Goal: Task Accomplishment & Management: Use online tool/utility

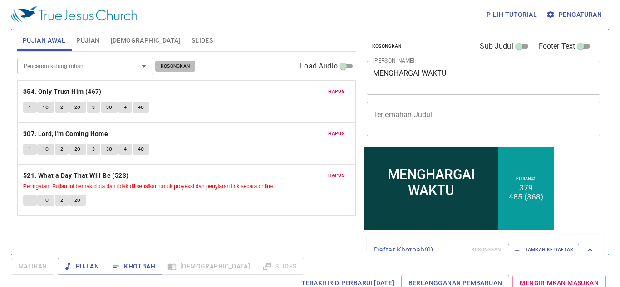
click at [180, 61] on button "Kosongkan" at bounding box center [175, 66] width 40 height 11
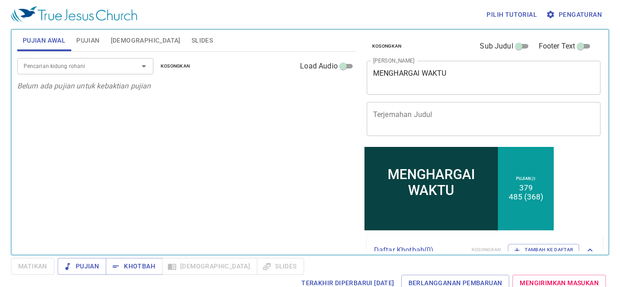
click at [67, 64] on input "Pencarian kidung rohani" at bounding box center [72, 66] width 104 height 10
click at [85, 40] on span "Pujian" at bounding box center [87, 40] width 23 height 11
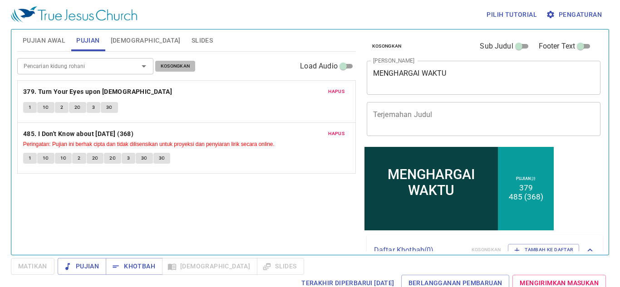
click at [181, 65] on span "Kosongkan" at bounding box center [176, 66] width 30 height 8
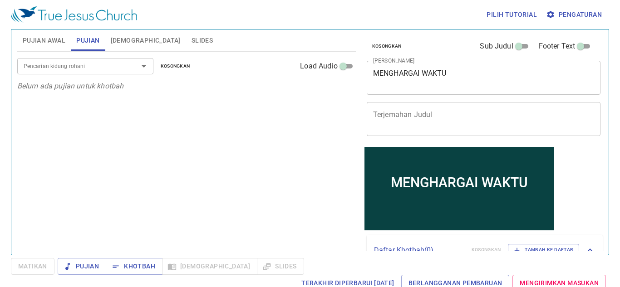
click at [80, 72] on div "Pencarian kidung rohani" at bounding box center [85, 66] width 136 height 16
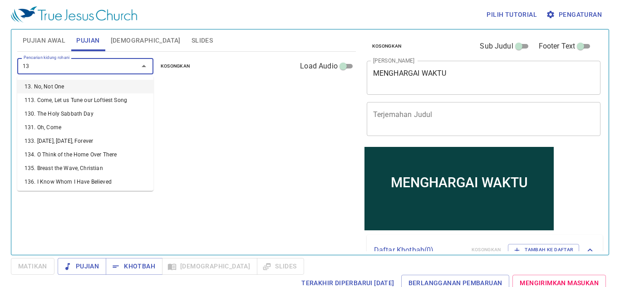
type input "130"
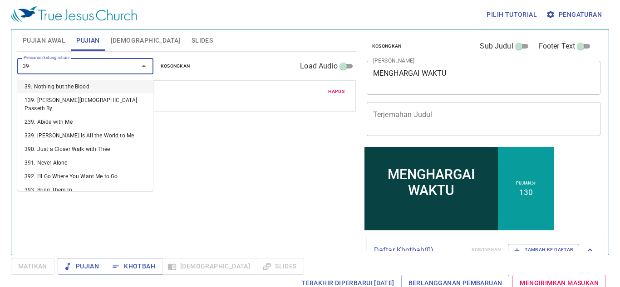
type input "398"
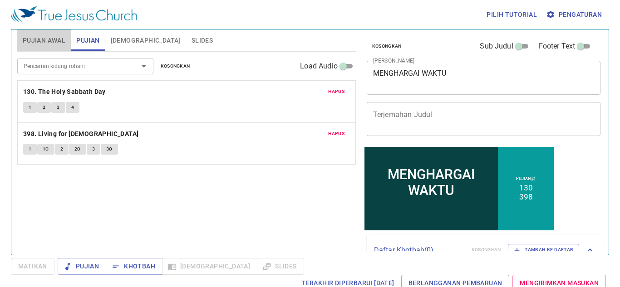
click at [27, 34] on button "Pujian Awal" at bounding box center [44, 41] width 54 height 22
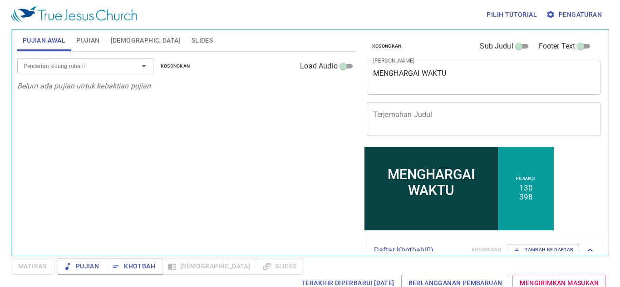
click at [500, 67] on div "MENGHARGAI WAKTU x Judul Khotbah" at bounding box center [484, 78] width 234 height 34
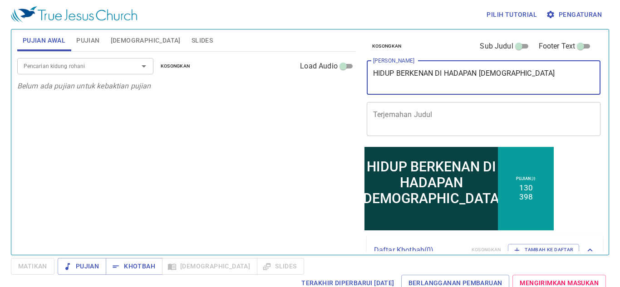
type textarea "HIDUP BERKENAN DI HADAPAN [DEMOGRAPHIC_DATA]"
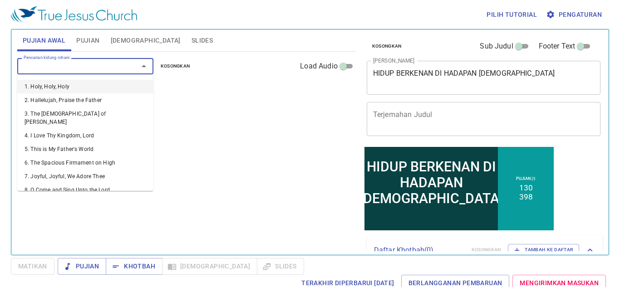
click at [103, 68] on input "Pencarian kidung rohani" at bounding box center [72, 66] width 104 height 10
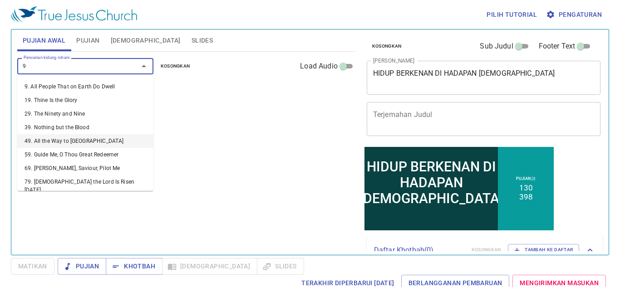
type input "91"
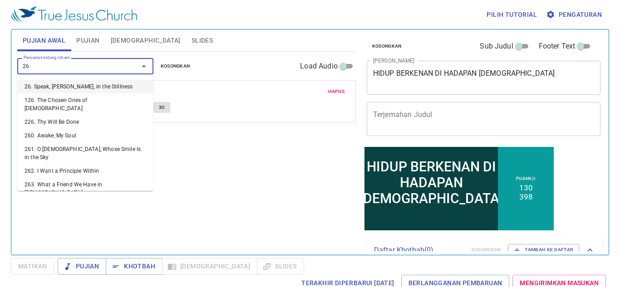
type input "265"
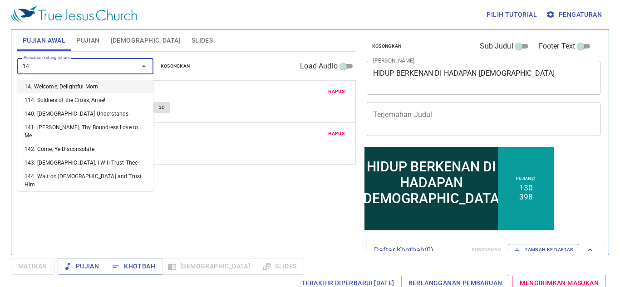
type input "149"
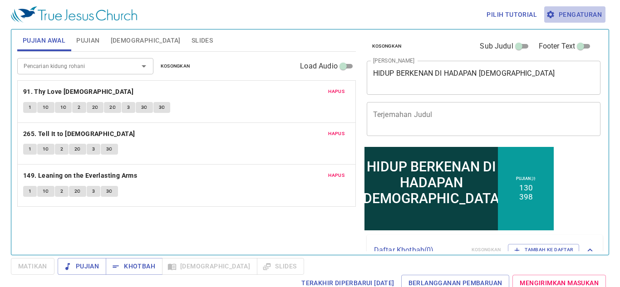
click at [550, 13] on icon "button" at bounding box center [550, 14] width 7 height 7
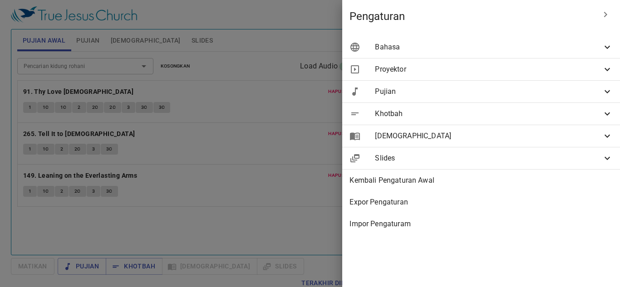
click at [522, 51] on span "Bahasa" at bounding box center [488, 47] width 227 height 11
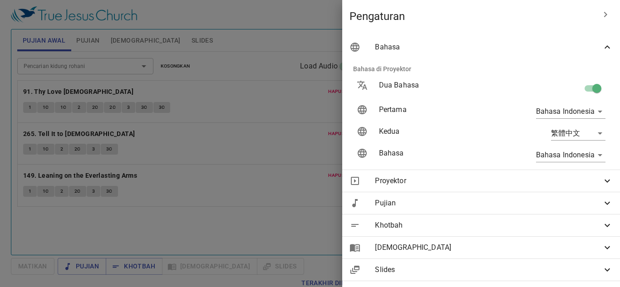
click at [561, 96] on div at bounding box center [557, 89] width 109 height 32
click at [583, 86] on input "checkbox" at bounding box center [597, 90] width 52 height 17
checkbox input "false"
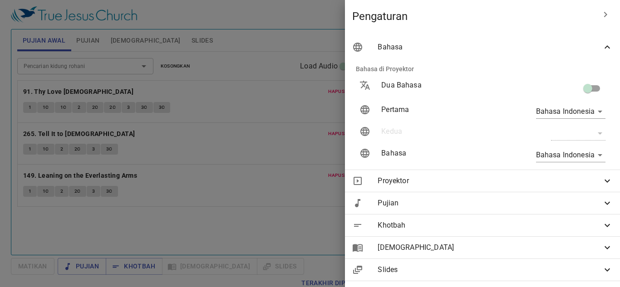
click at [231, 58] on div at bounding box center [310, 143] width 620 height 287
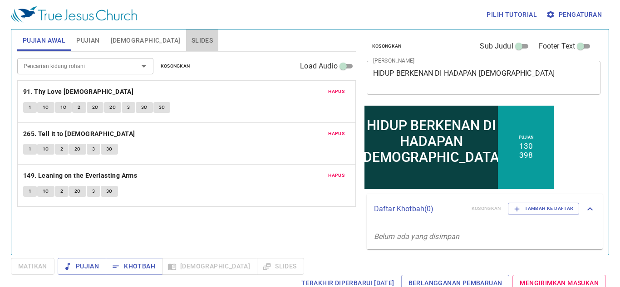
click at [192, 41] on span "Slides" at bounding box center [202, 40] width 21 height 11
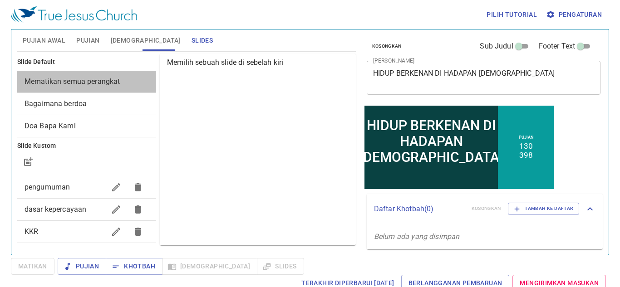
click at [101, 91] on div "Mematikan semua perangkat" at bounding box center [86, 82] width 139 height 22
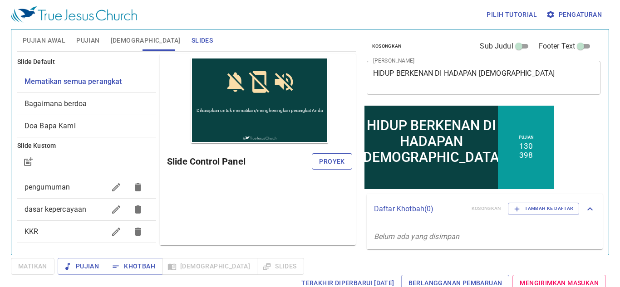
click at [328, 167] on span "Proyek" at bounding box center [331, 161] width 25 height 11
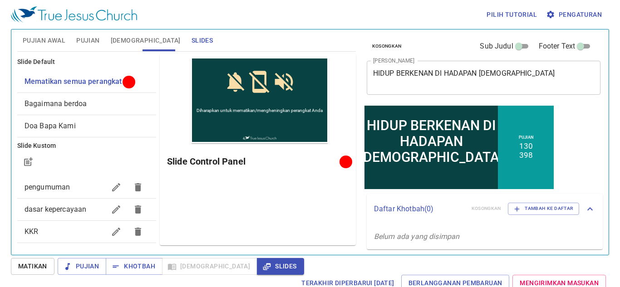
click at [217, 223] on div "Pratinjau Slide Control Panel" at bounding box center [258, 150] width 196 height 192
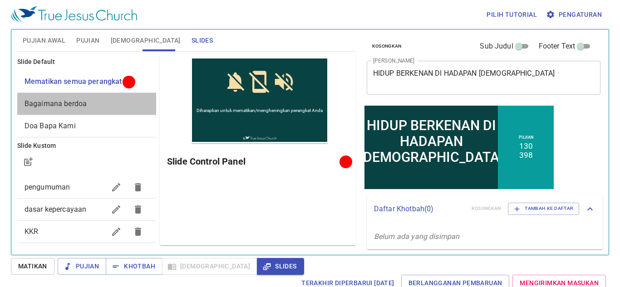
click at [113, 98] on span "Bagaimana berdoa" at bounding box center [87, 103] width 124 height 11
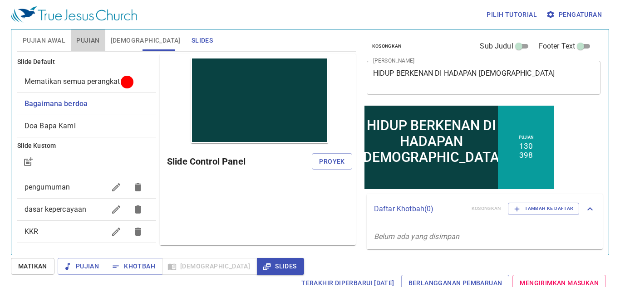
click at [87, 39] on span "Pujian" at bounding box center [87, 40] width 23 height 11
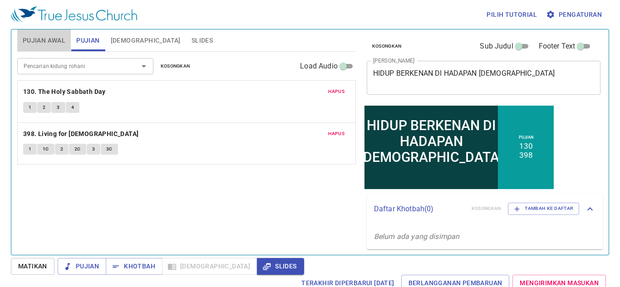
click at [49, 41] on span "Pujian Awal" at bounding box center [44, 40] width 43 height 11
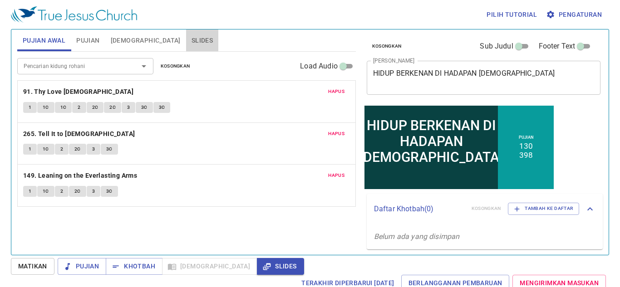
click at [192, 36] on span "Slides" at bounding box center [202, 40] width 21 height 11
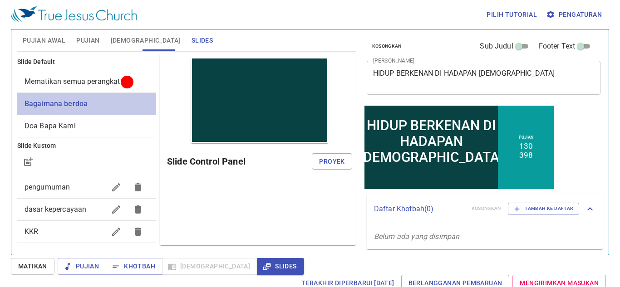
click at [97, 109] on div "Bagaimana berdoa" at bounding box center [86, 104] width 139 height 22
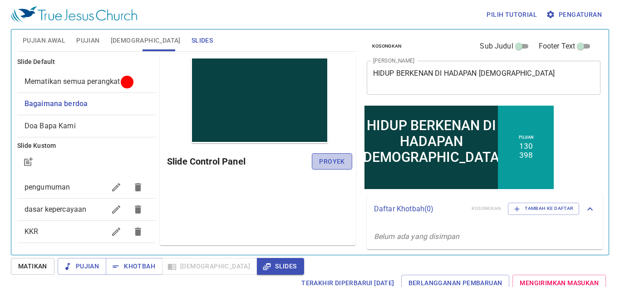
click at [326, 167] on button "Proyek" at bounding box center [332, 161] width 40 height 17
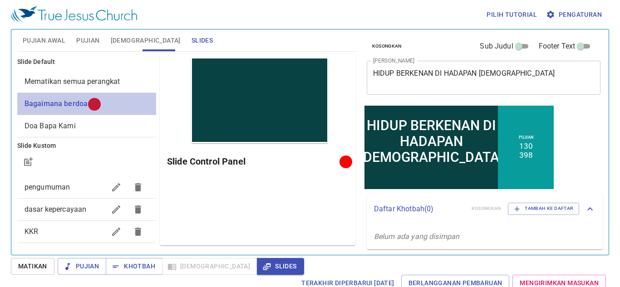
click at [96, 104] on div at bounding box center [94, 104] width 7 height 7
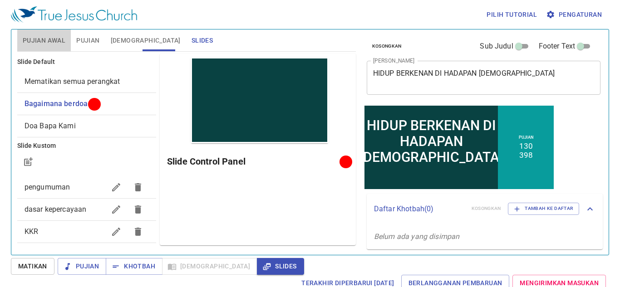
click at [46, 35] on span "Pujian Awal" at bounding box center [44, 40] width 43 height 11
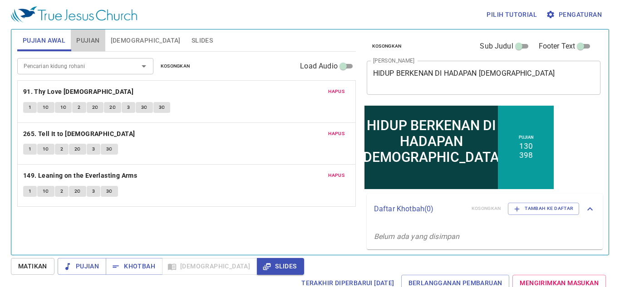
click at [87, 35] on span "Pujian" at bounding box center [87, 40] width 23 height 11
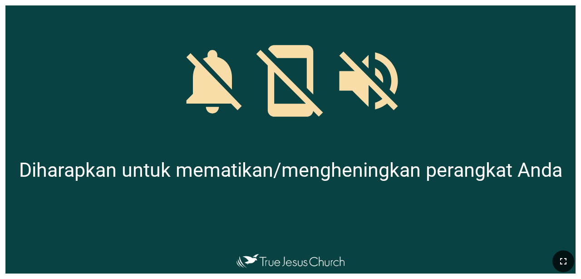
click at [363, 258] on icon "button" at bounding box center [563, 261] width 11 height 11
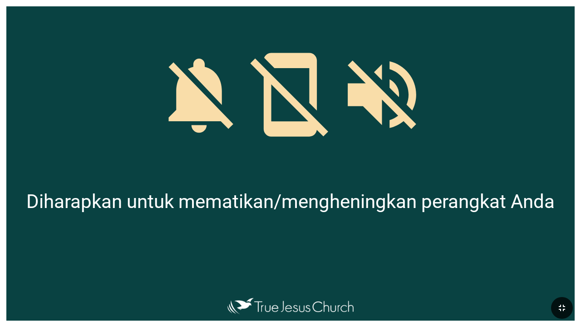
click at [363, 144] on div at bounding box center [290, 87] width 568 height 163
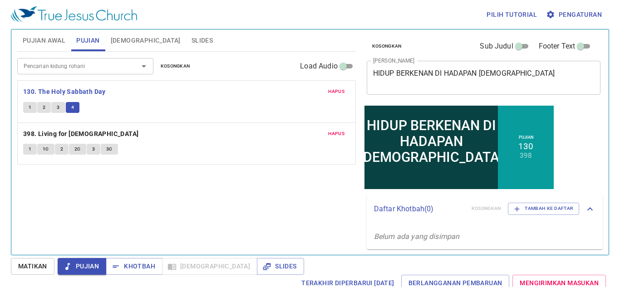
click at [135, 269] on span "Khotbah" at bounding box center [134, 266] width 42 height 11
click at [136, 268] on span "Khotbah" at bounding box center [134, 266] width 42 height 11
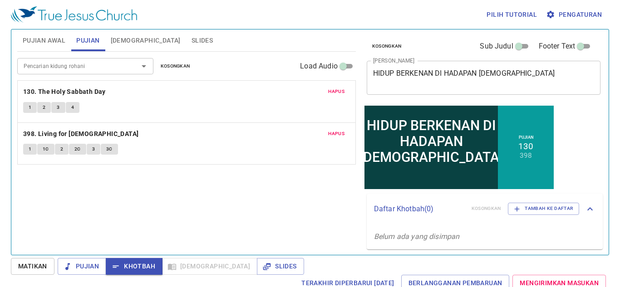
click at [192, 41] on span "Slides" at bounding box center [202, 40] width 21 height 11
click at [192, 39] on span "Slides" at bounding box center [202, 40] width 21 height 11
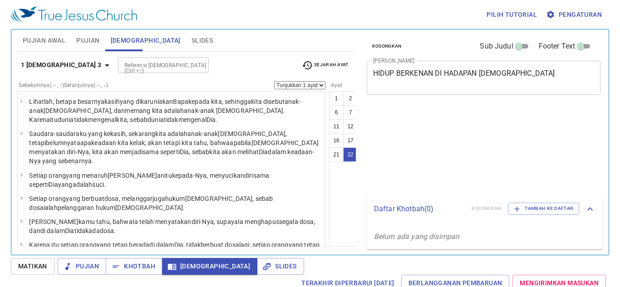
select select "22"
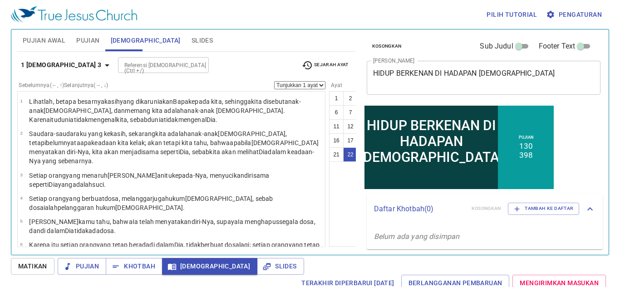
scroll to position [507, 0]
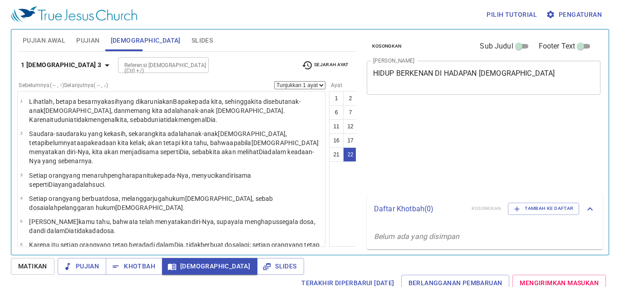
select select "22"
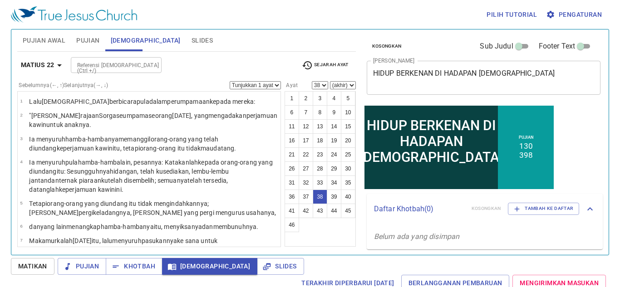
select select "39"
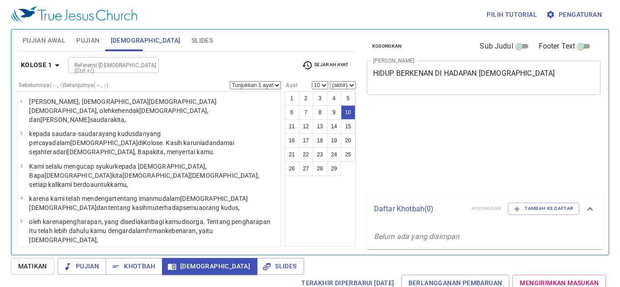
select select "10"
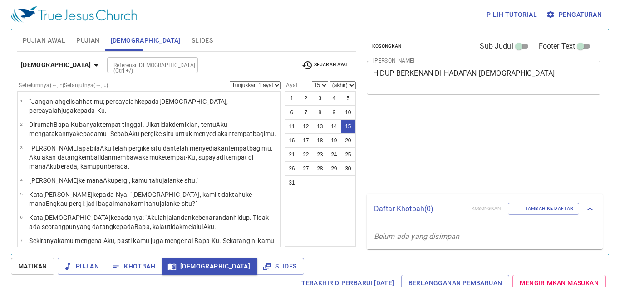
select select "15"
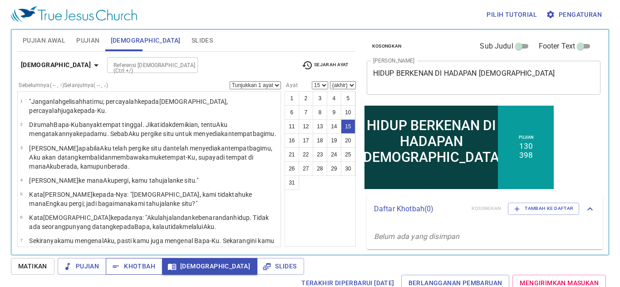
click at [133, 270] on span "Khotbah" at bounding box center [134, 266] width 42 height 11
click at [137, 272] on span "Khotbah" at bounding box center [134, 266] width 42 height 11
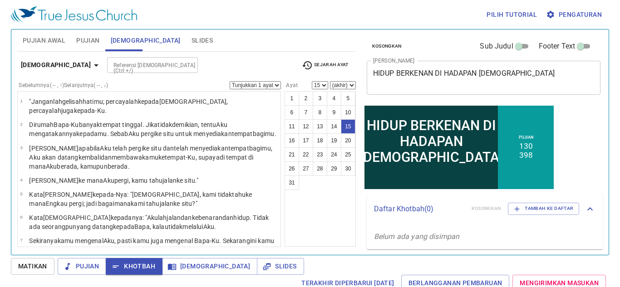
click at [101, 38] on button "Pujian" at bounding box center [88, 41] width 34 height 22
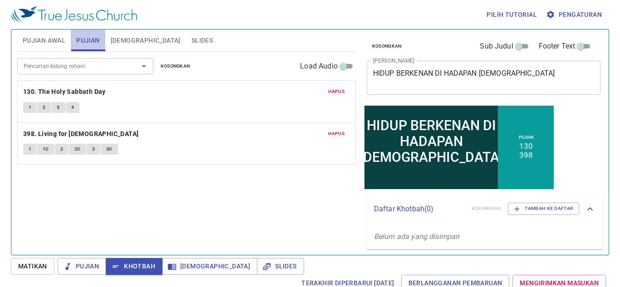
click at [94, 38] on span "Pujian" at bounding box center [87, 40] width 23 height 11
